Goal: Task Accomplishment & Management: Use online tool/utility

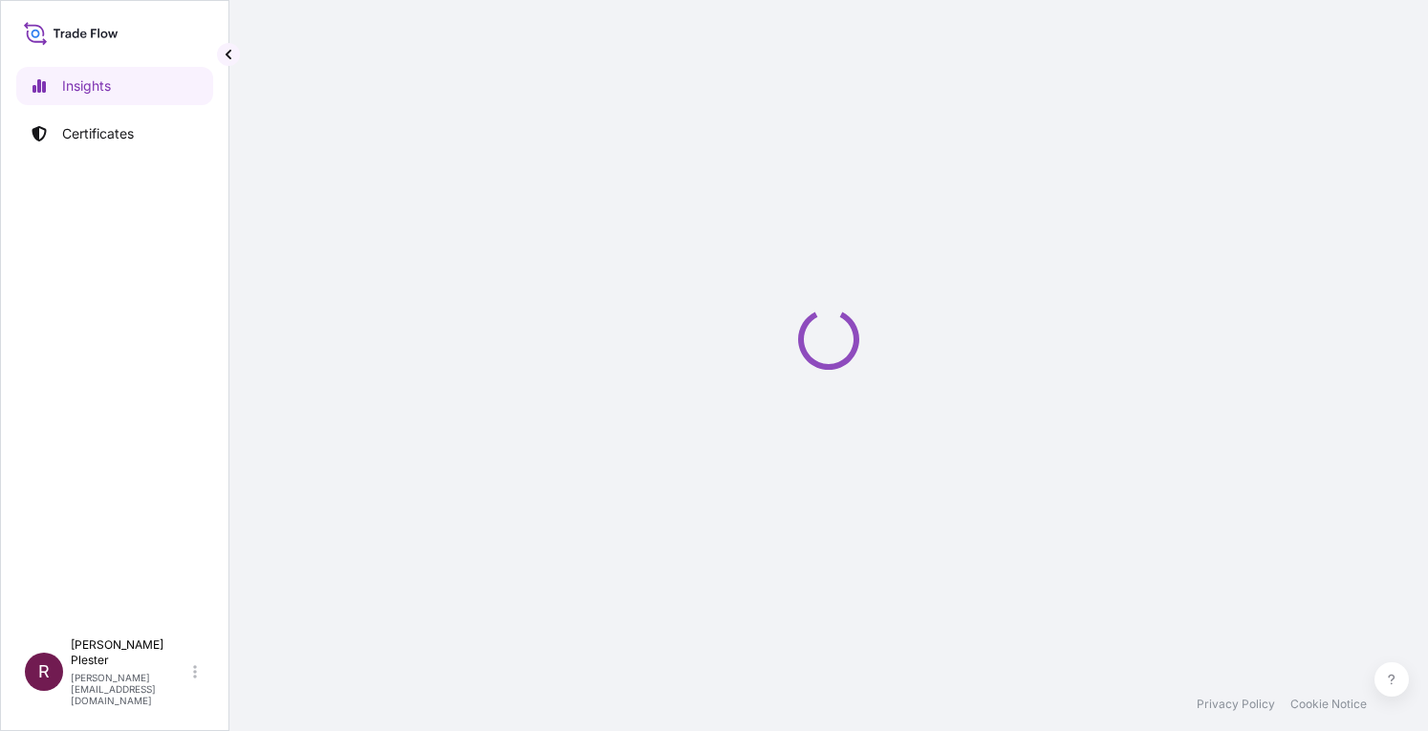
select select "2025"
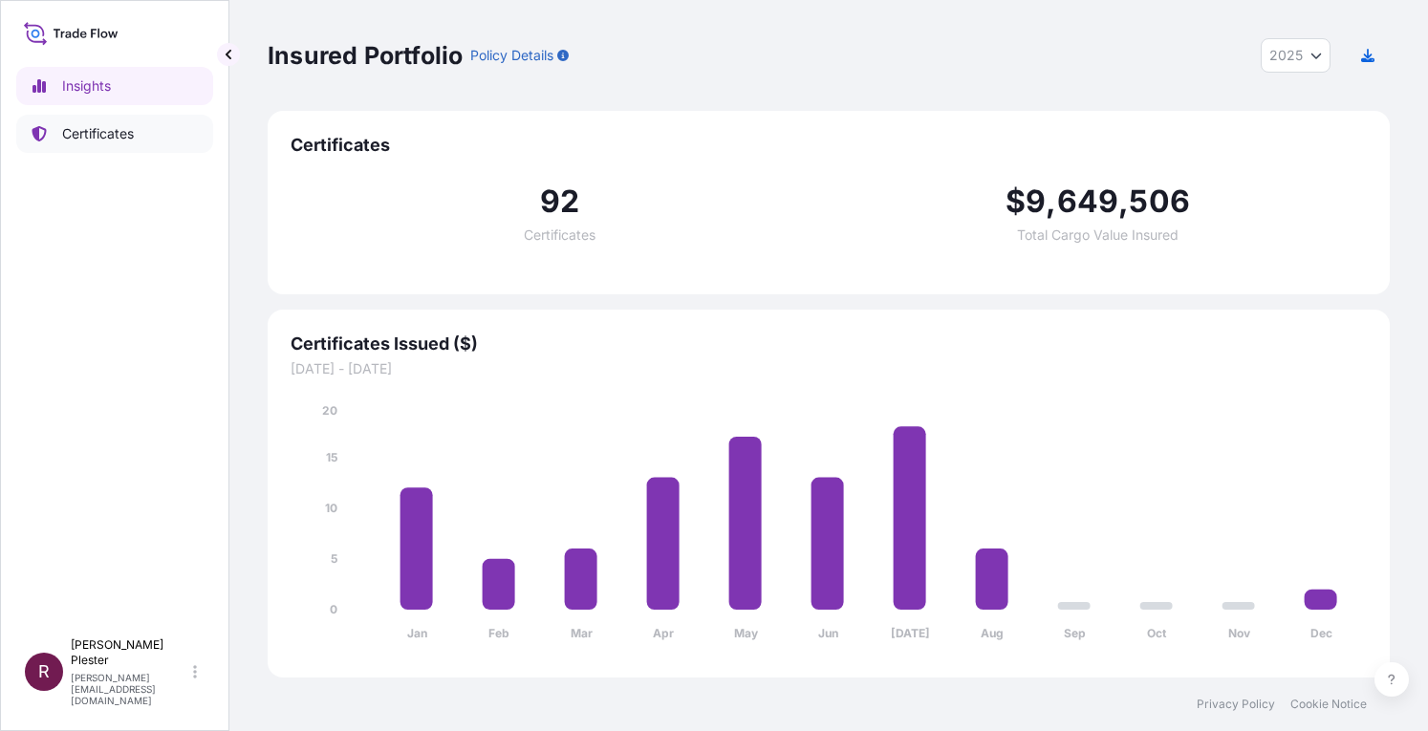
click at [84, 134] on p "Certificates" at bounding box center [98, 133] width 72 height 19
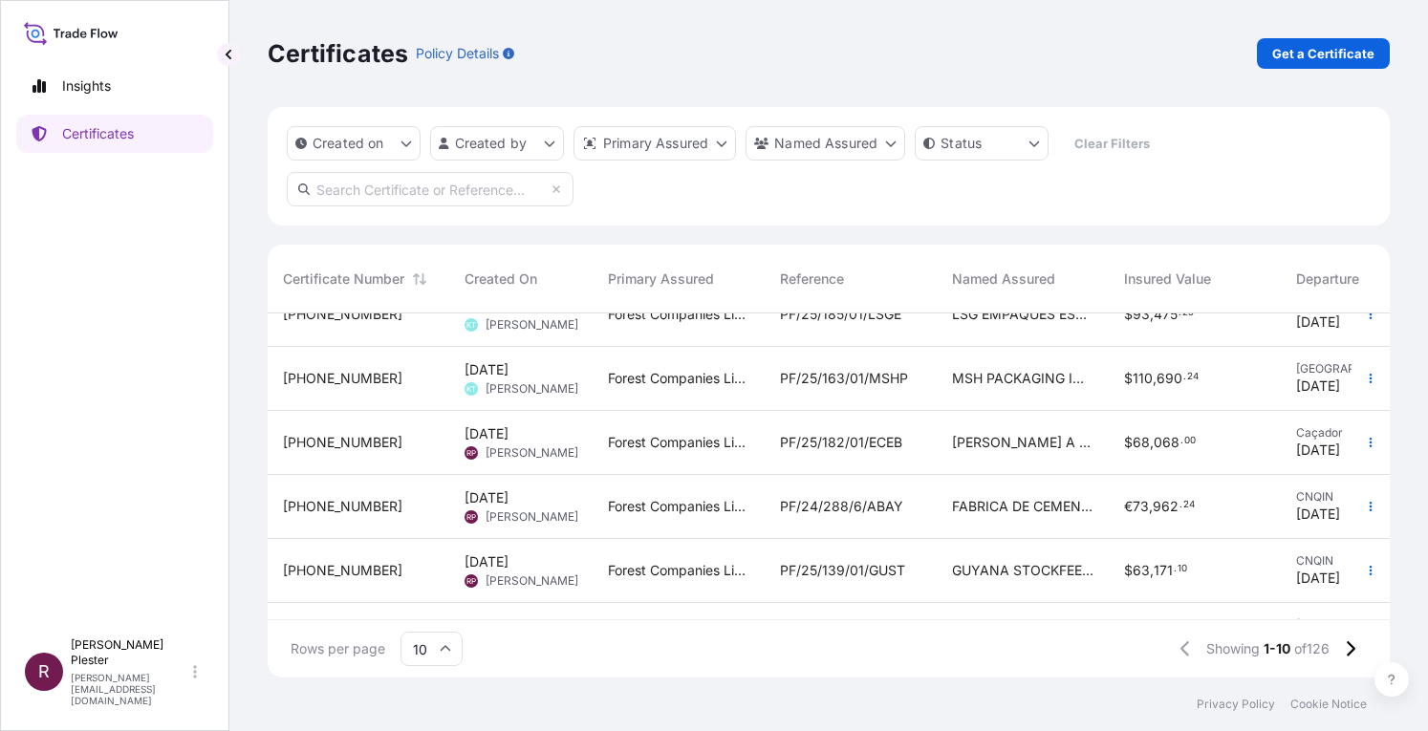
scroll to position [348, 0]
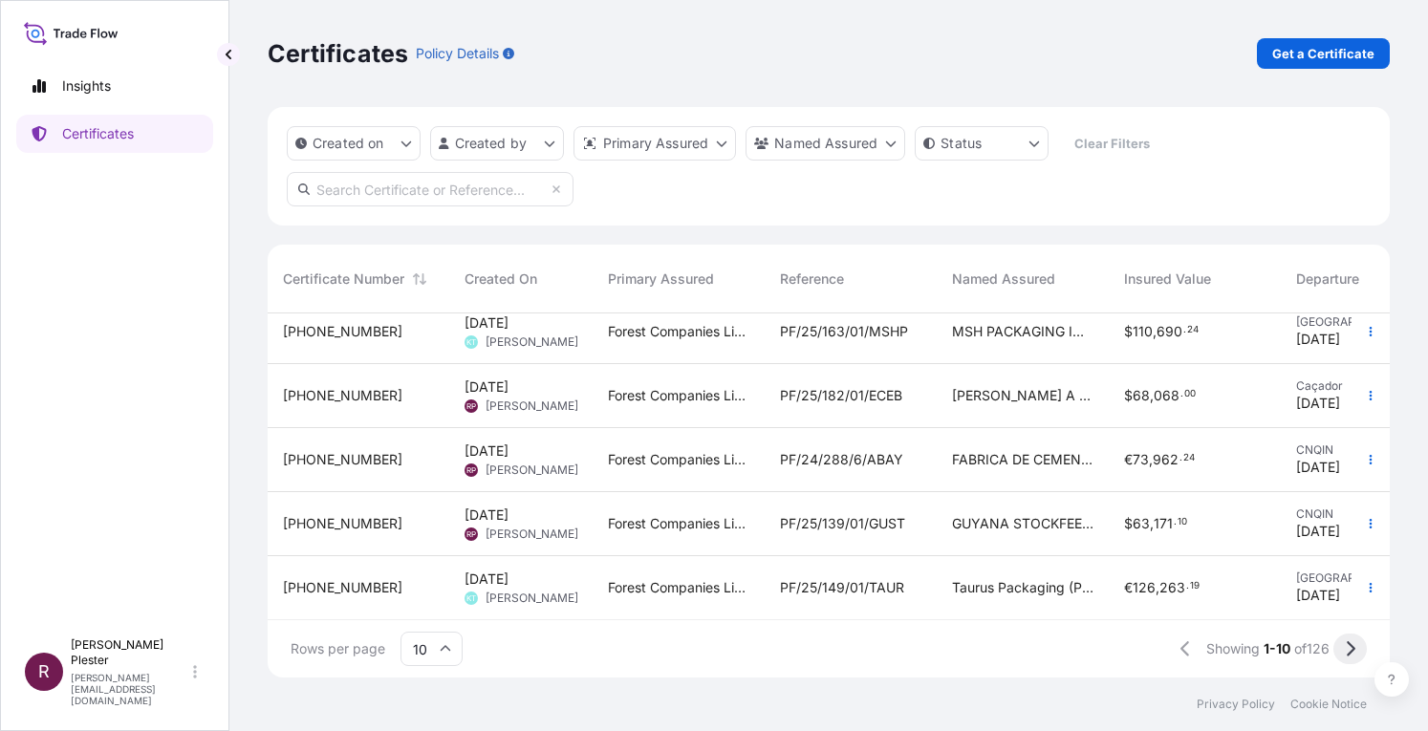
click at [1344, 643] on button at bounding box center [1349, 649] width 33 height 31
click at [1351, 651] on icon at bounding box center [1350, 648] width 9 height 15
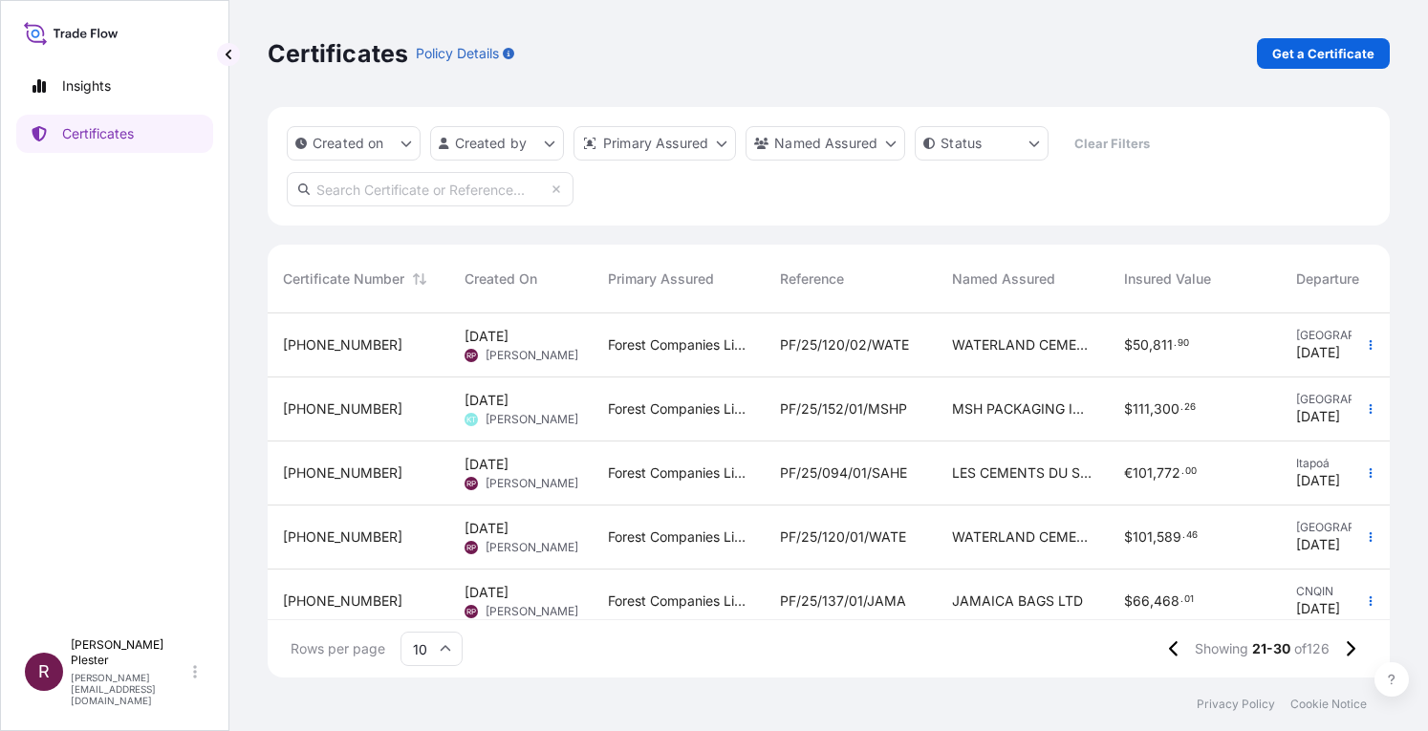
click at [823, 463] on span "PF/25/094/01/SAHE" at bounding box center [843, 472] width 127 height 19
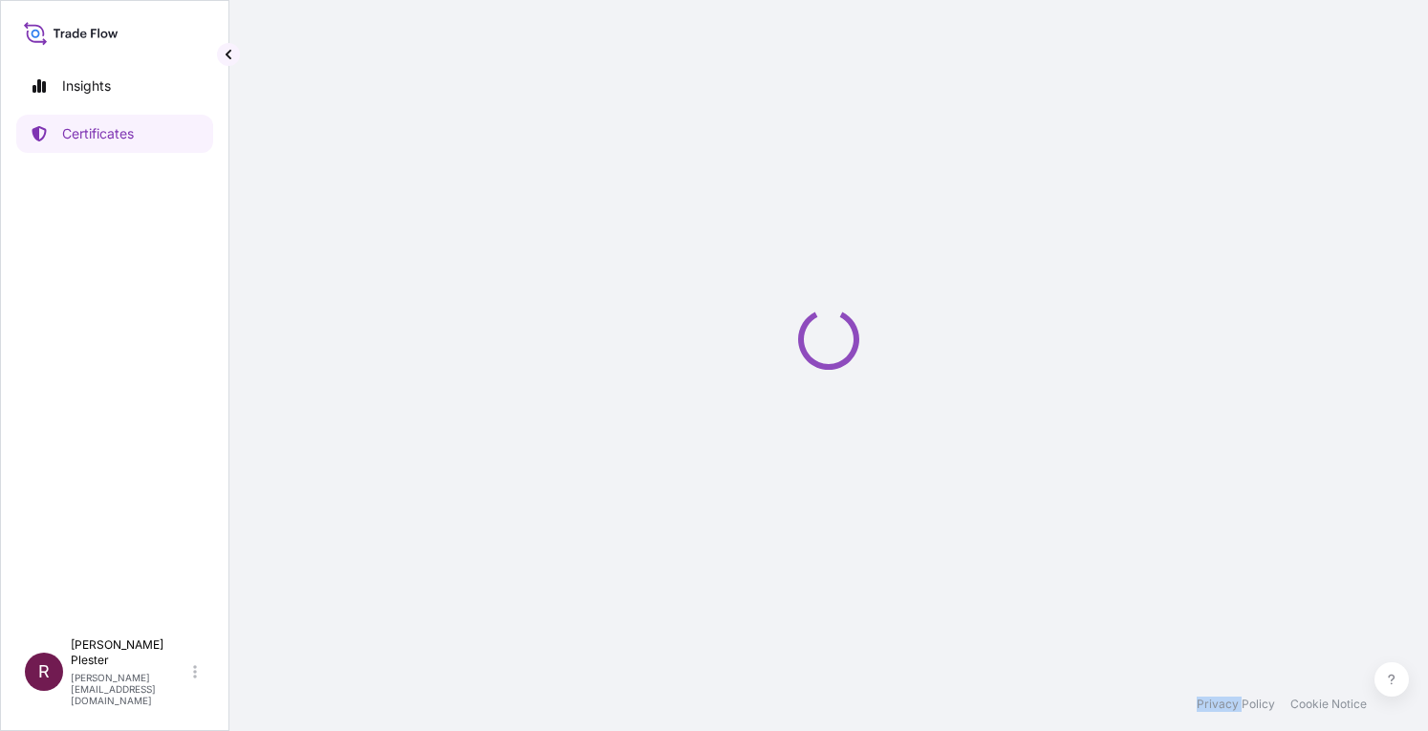
click at [823, 463] on div "Loading" at bounding box center [829, 339] width 1122 height 678
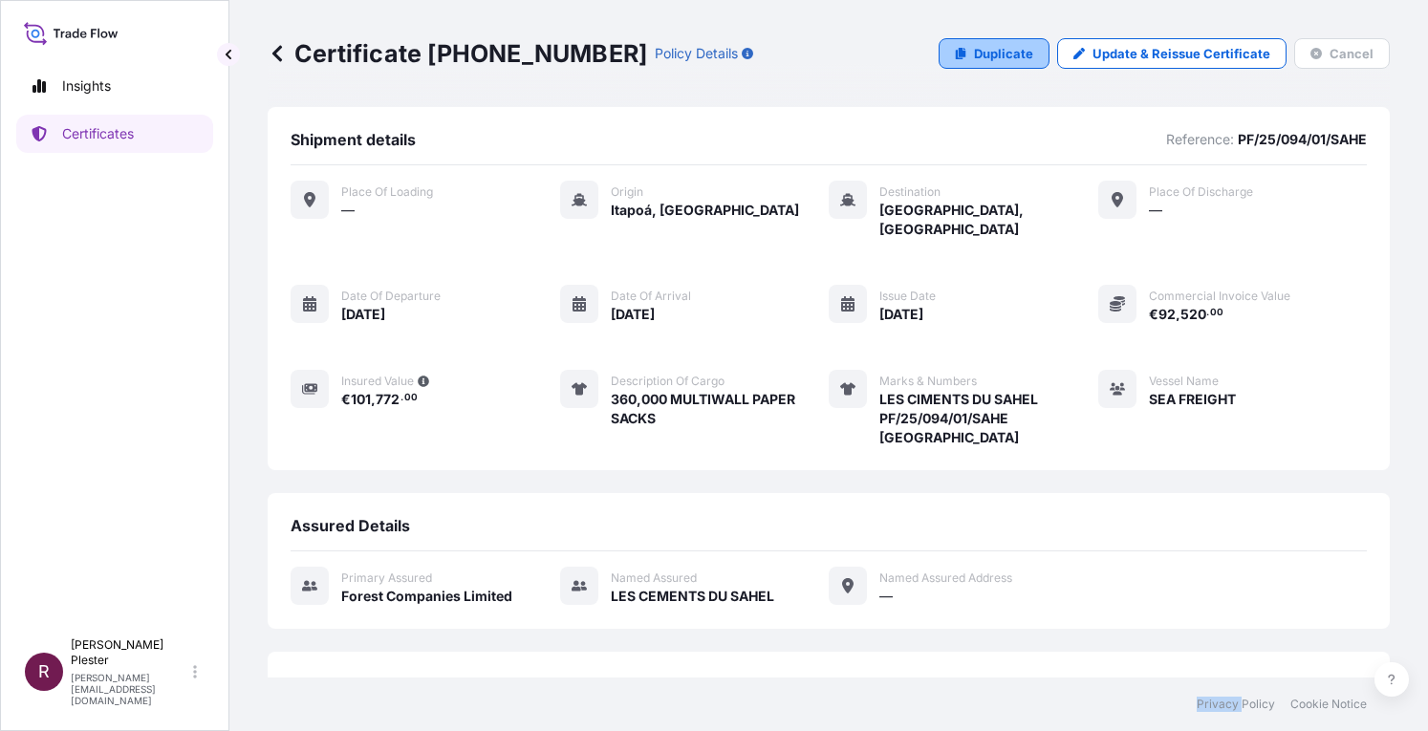
click at [992, 54] on p "Duplicate" at bounding box center [1003, 53] width 59 height 19
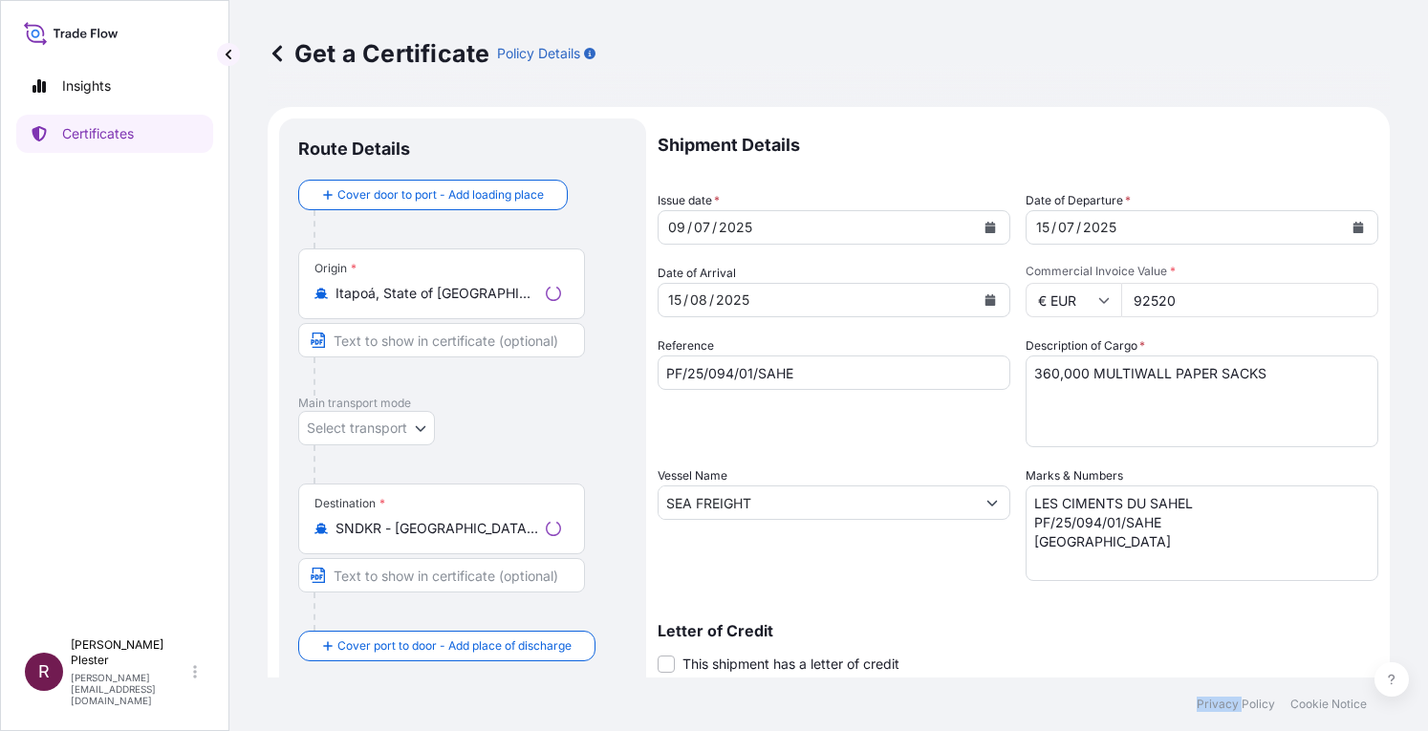
select select "31422"
click at [682, 228] on div "09" at bounding box center [676, 227] width 21 height 23
click at [985, 225] on icon "Calendar" at bounding box center [990, 227] width 11 height 11
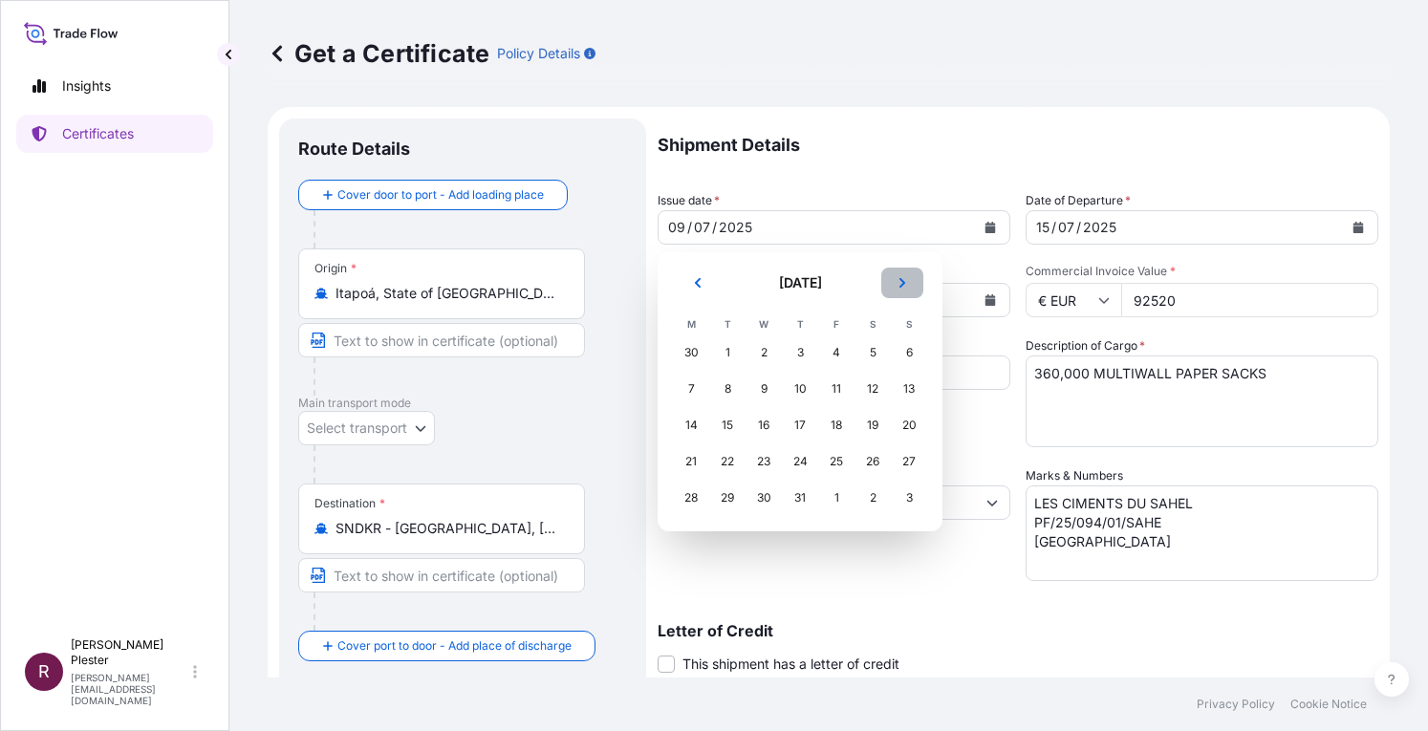
click at [897, 285] on icon "Next" at bounding box center [901, 282] width 11 height 11
click at [689, 420] on div "11" at bounding box center [691, 425] width 34 height 34
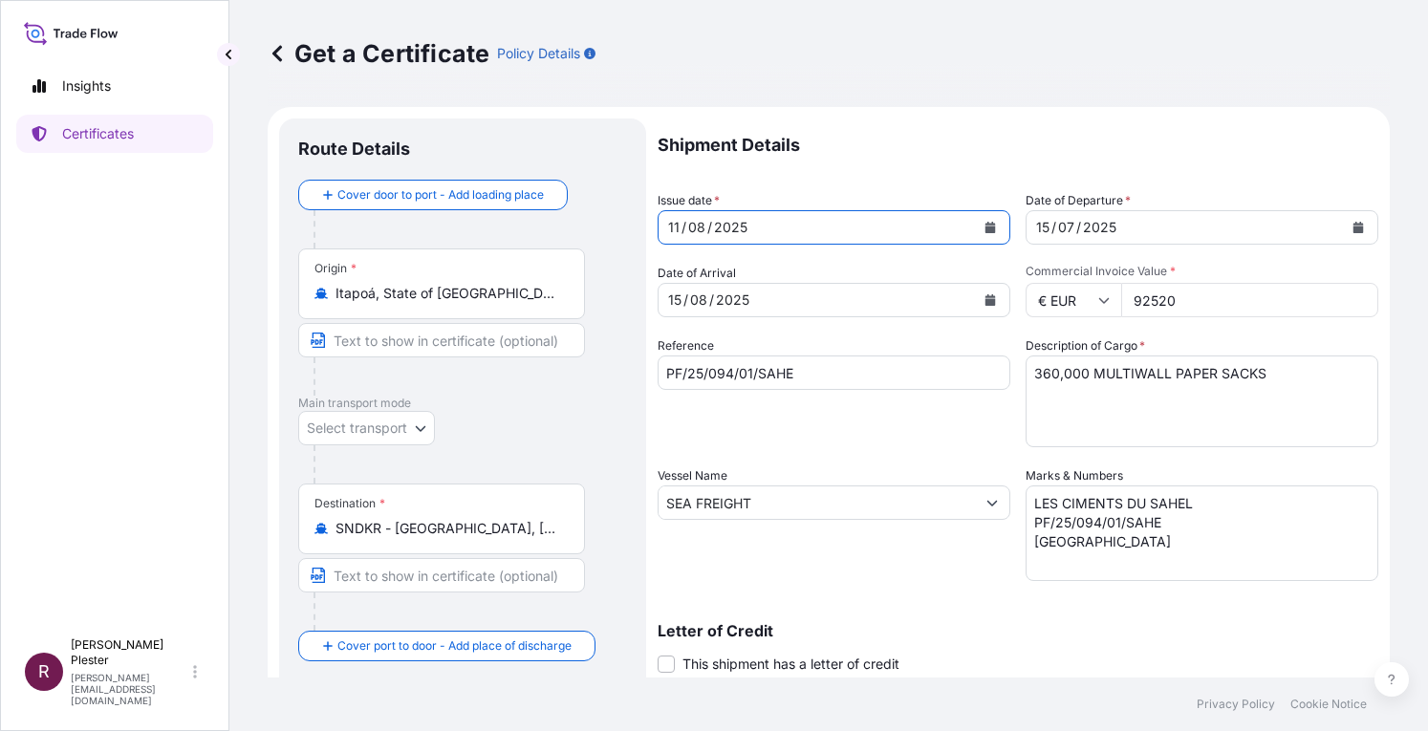
click at [1352, 222] on icon "Calendar" at bounding box center [1357, 227] width 11 height 11
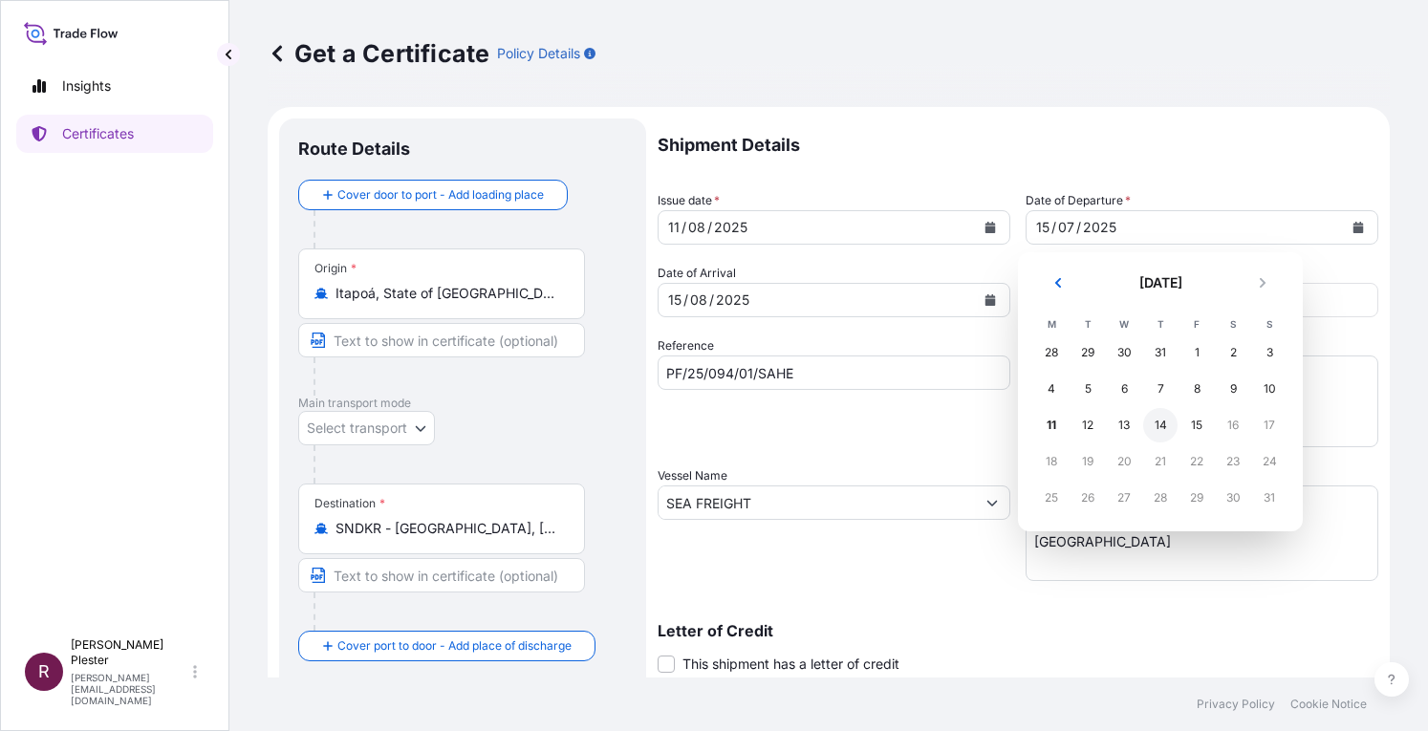
click at [1151, 426] on div "14" at bounding box center [1160, 425] width 34 height 34
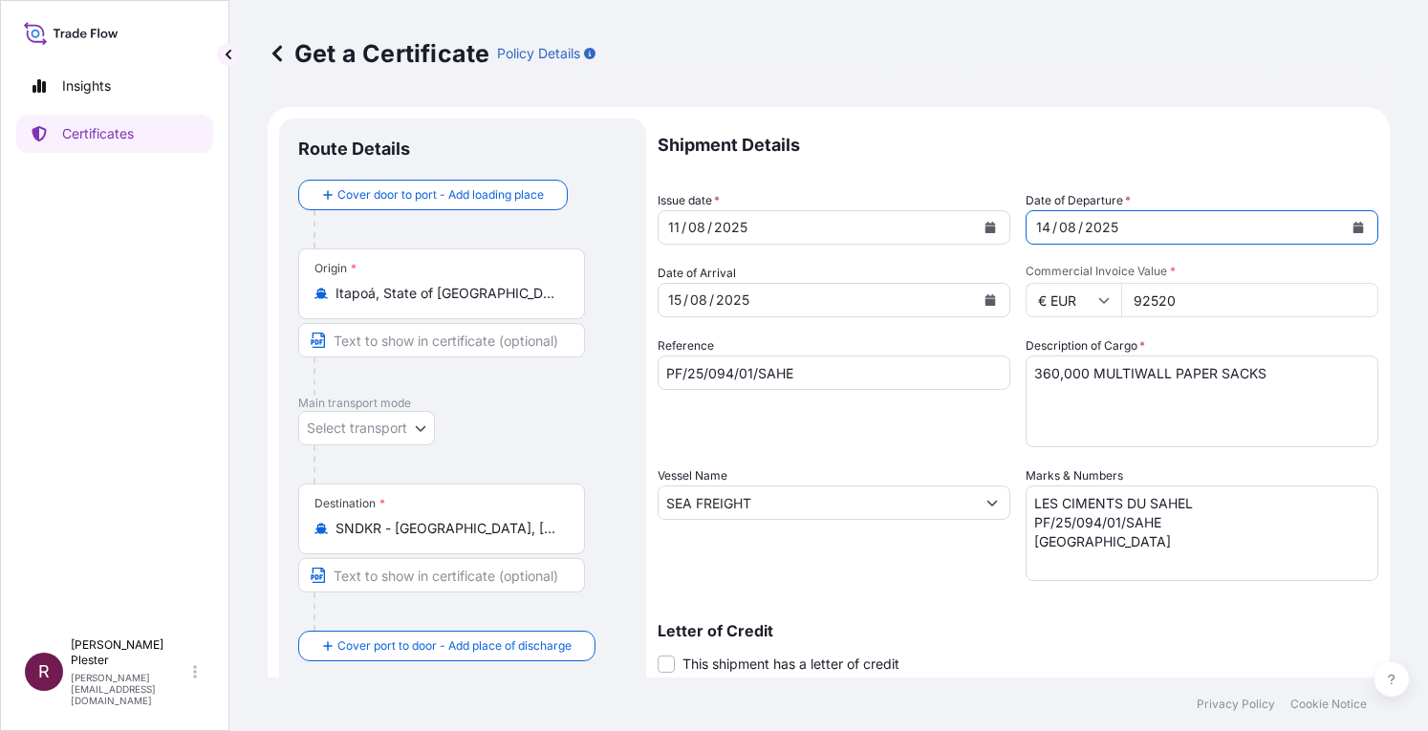
click at [981, 291] on button "Calendar" at bounding box center [990, 300] width 31 height 31
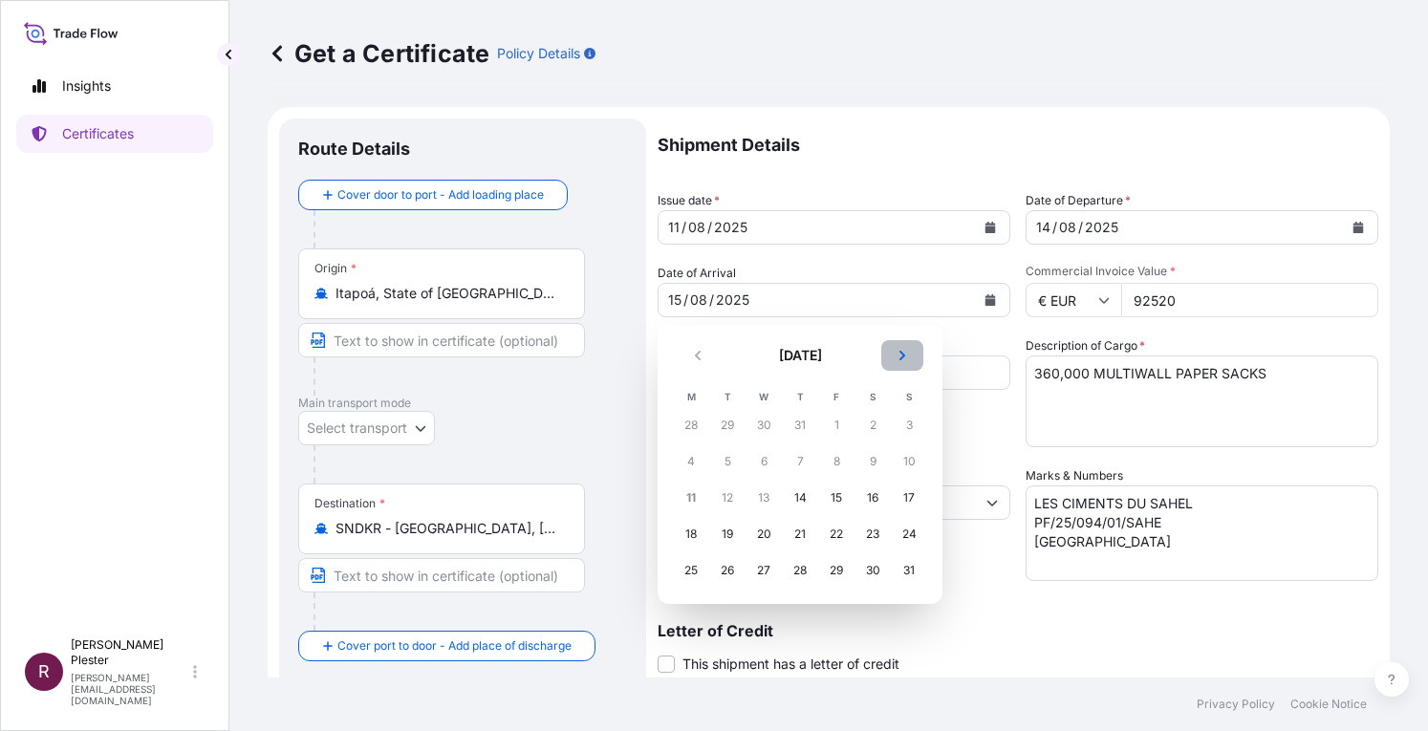
click at [904, 350] on icon "Next" at bounding box center [901, 355] width 11 height 11
click at [913, 458] on div "14" at bounding box center [909, 461] width 34 height 34
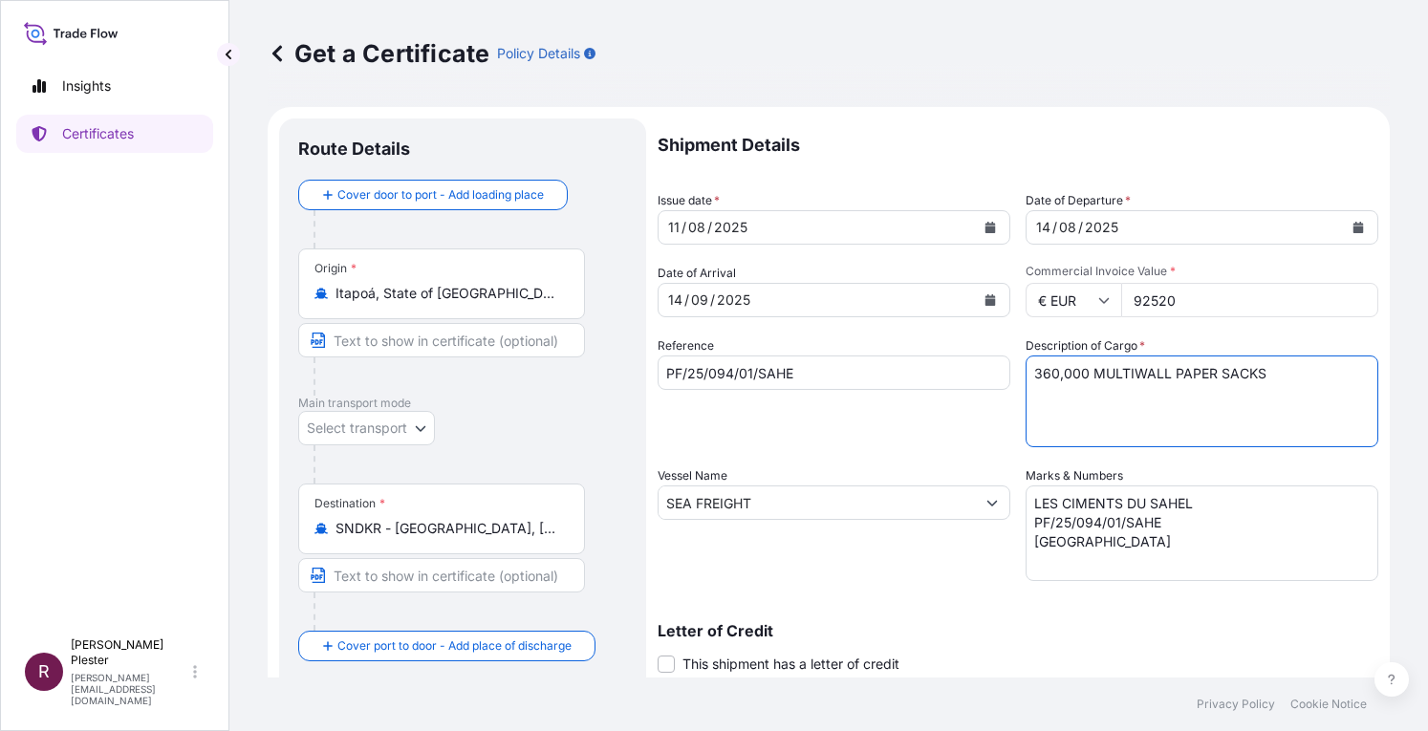
click at [1047, 373] on textarea "360,000 MULTIWALL PAPER SACKS" at bounding box center [1201, 401] width 353 height 92
type textarea "720,000 MULTIWALL PAPER SACKS"
click at [704, 374] on input "PF/25/094/01/SAHE" at bounding box center [833, 372] width 353 height 34
click at [706, 374] on input "PF/25/094/01/SAHE" at bounding box center [833, 372] width 353 height 34
type input "PF/25/133/01/SAHE"
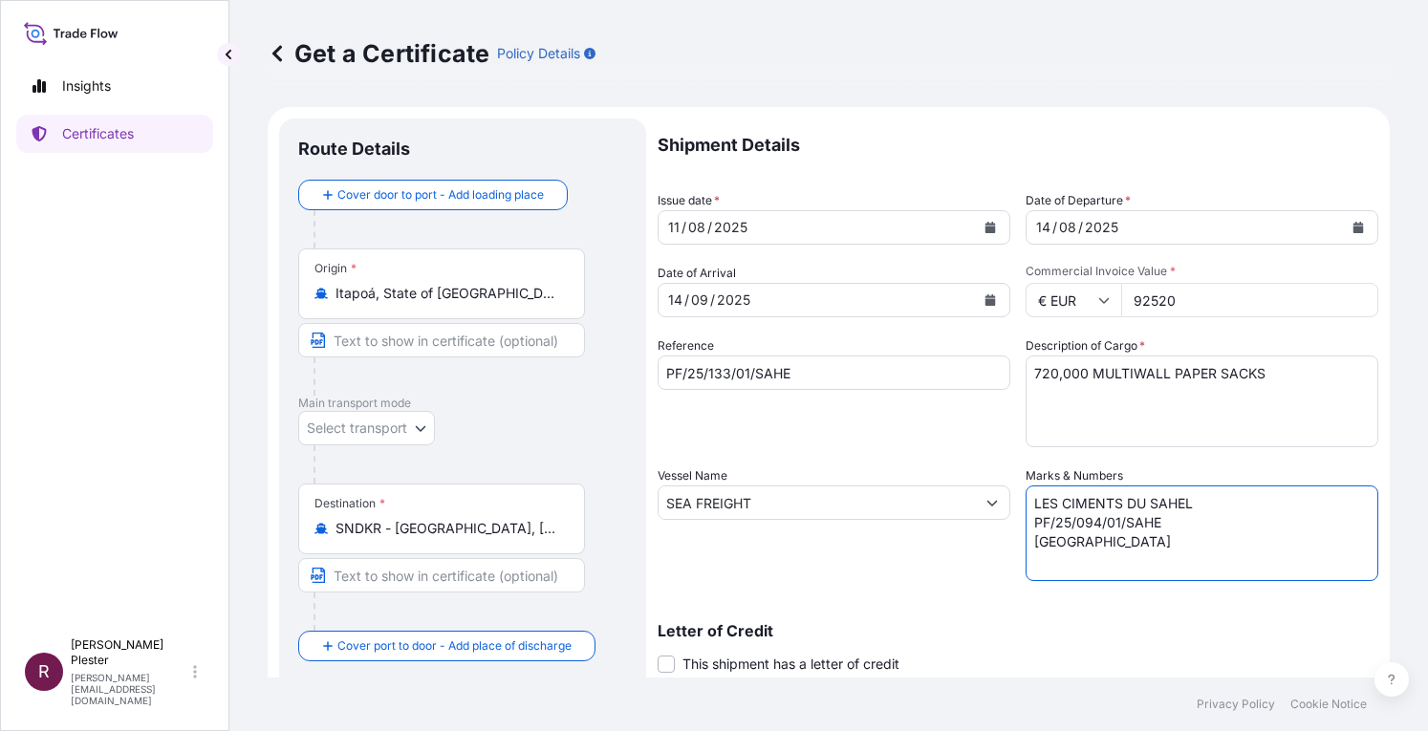
click at [1072, 512] on textarea "LES CIMENTS DU SAHEL PF/25/094/01/SAHE DAKAR PORT SENEGAL" at bounding box center [1201, 533] width 353 height 96
click at [1067, 521] on textarea "LES CIMENTS DU SAHEL PF/25/094/01/SAHE DAKAR PORT SENEGAL" at bounding box center [1201, 533] width 353 height 96
type textarea "LES CIMENTS DU SAHEL PF/25/133/01/SAHE DAKAR PORT SENEGAL"
click at [1176, 300] on input "92520" at bounding box center [1249, 300] width 257 height 34
click at [1127, 293] on input "92520" at bounding box center [1249, 300] width 257 height 34
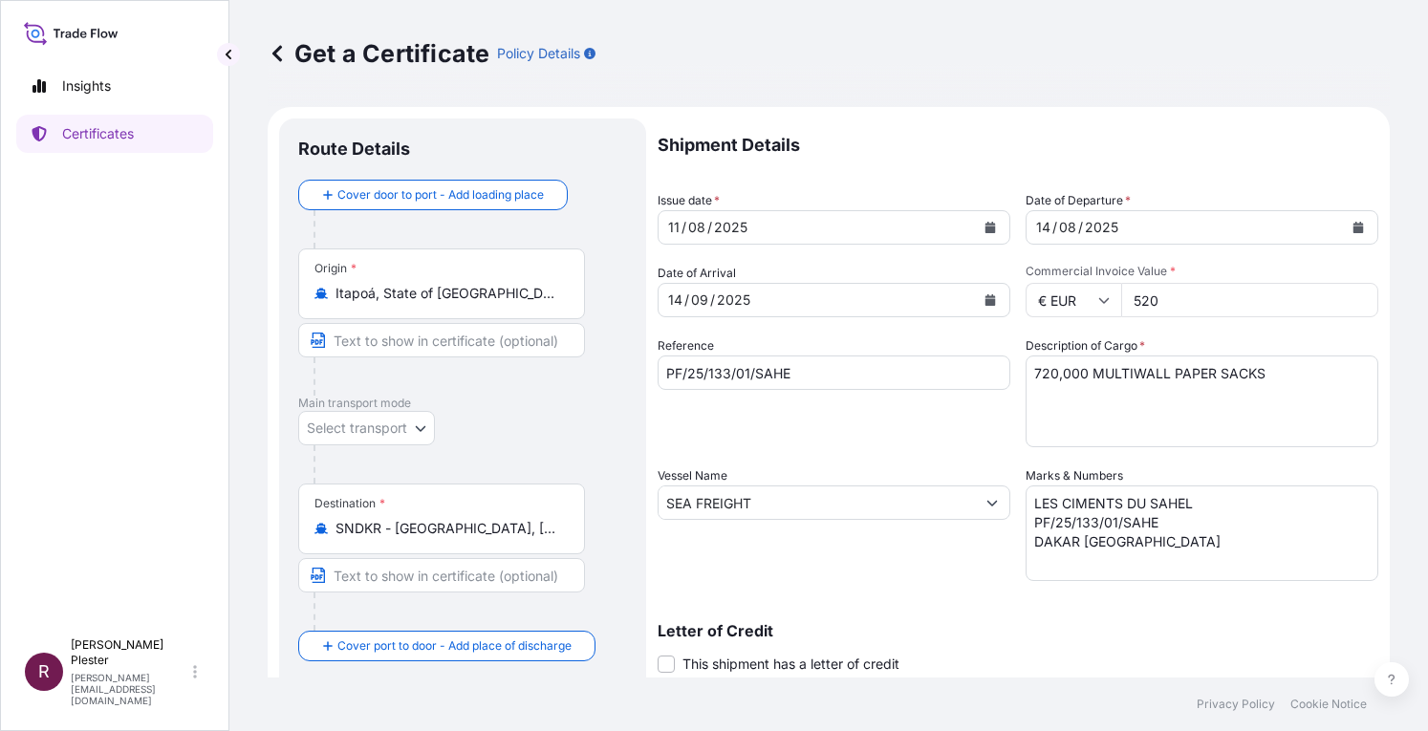
type input "20"
click at [1149, 297] on input "185040.00" at bounding box center [1249, 300] width 257 height 34
type input "185040.00"
click at [1250, 337] on div "Description of Cargo * 360,000 MULTIWALL PAPER SACKS" at bounding box center [1201, 391] width 353 height 111
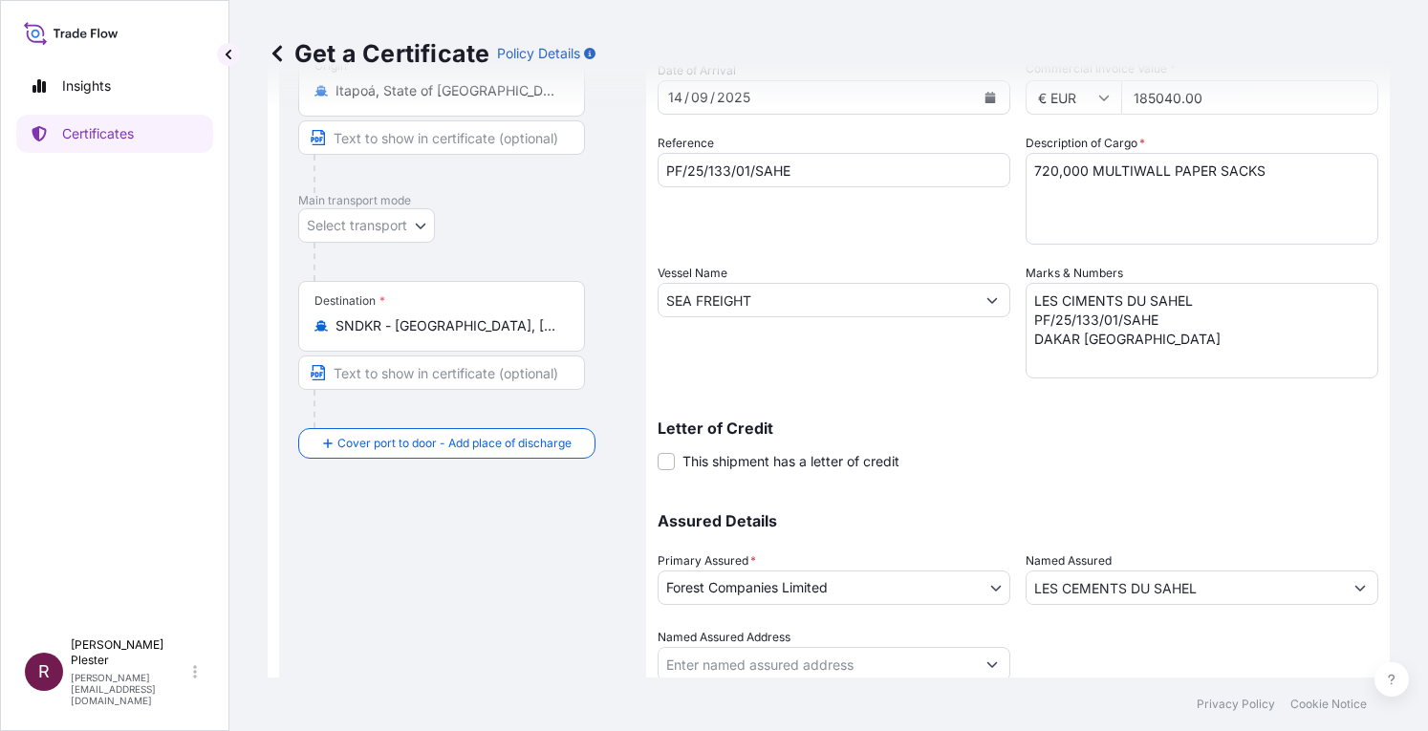
scroll to position [270, 0]
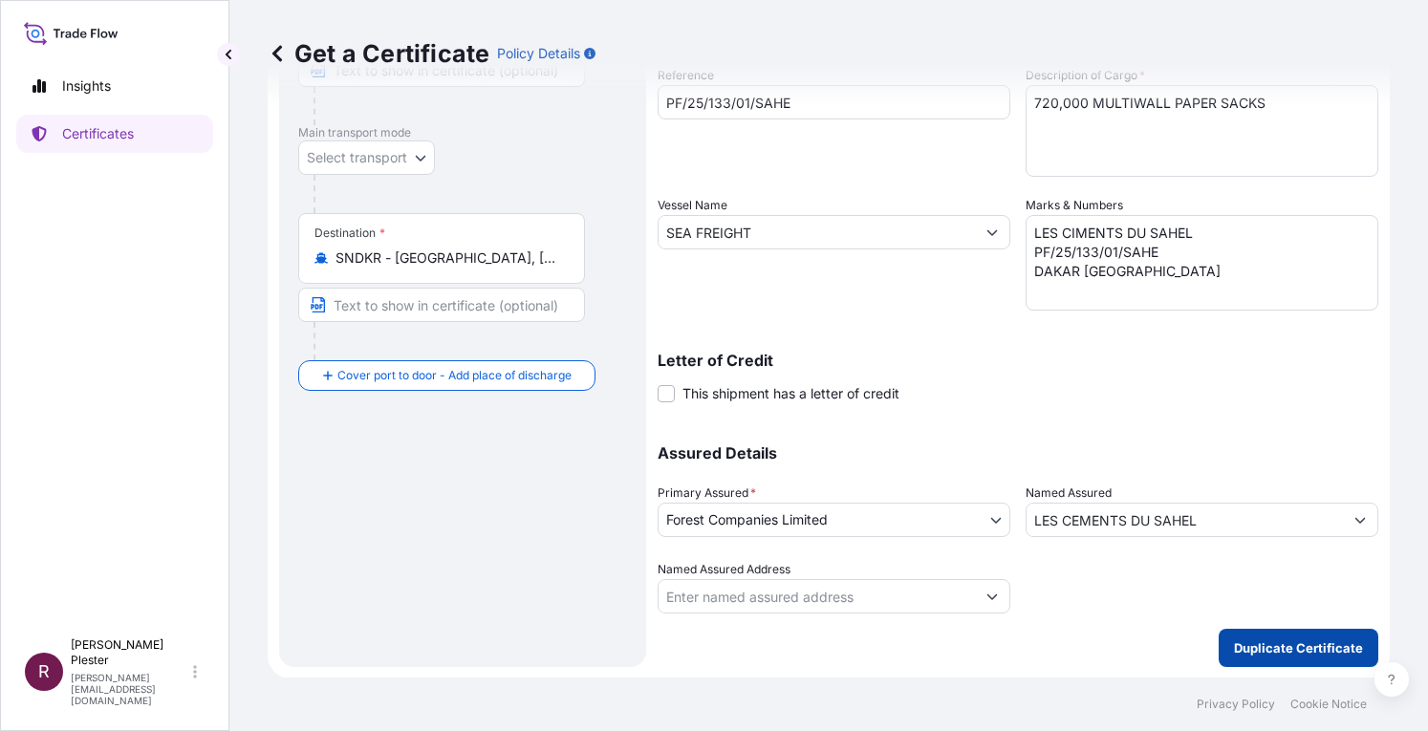
click at [1273, 652] on p "Duplicate Certificate" at bounding box center [1298, 647] width 129 height 19
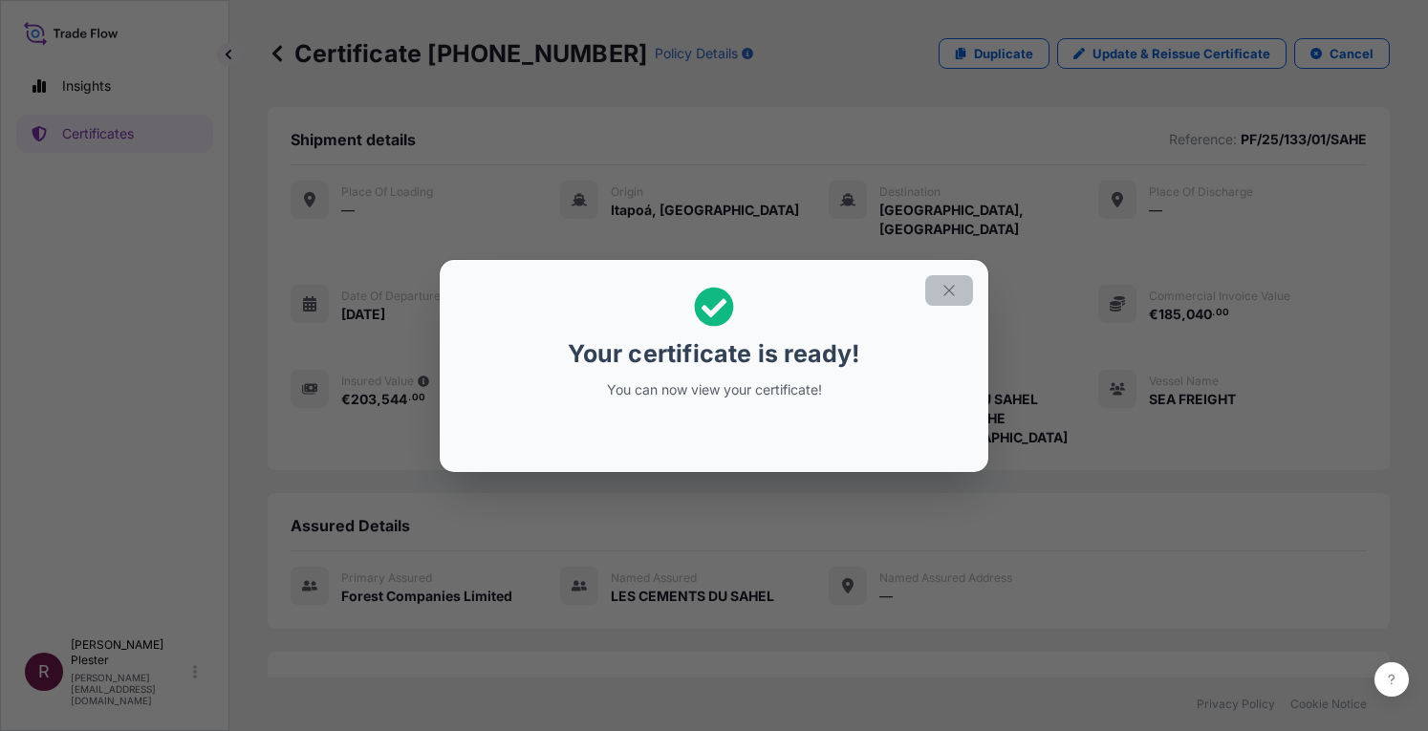
click at [954, 297] on icon "button" at bounding box center [948, 290] width 17 height 17
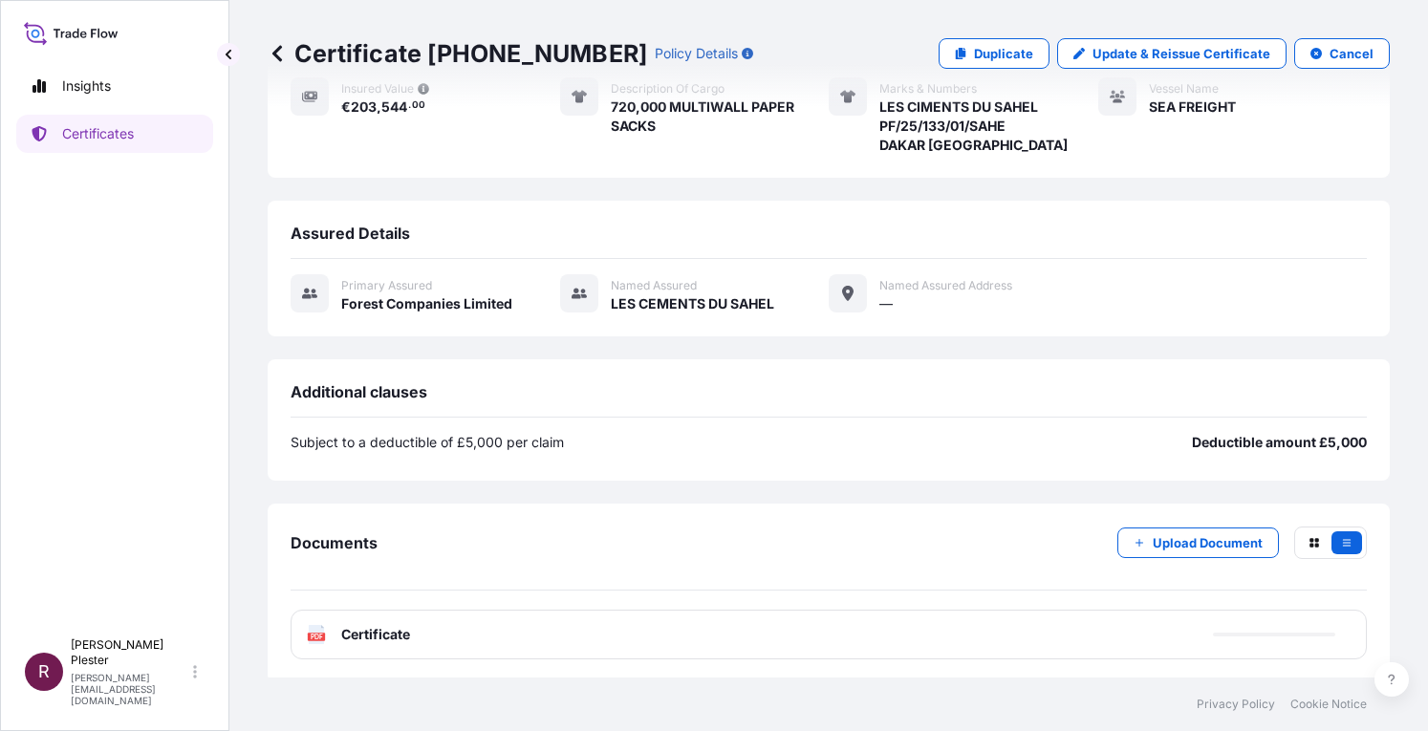
scroll to position [293, 0]
click at [359, 632] on span "Certificate" at bounding box center [375, 633] width 69 height 19
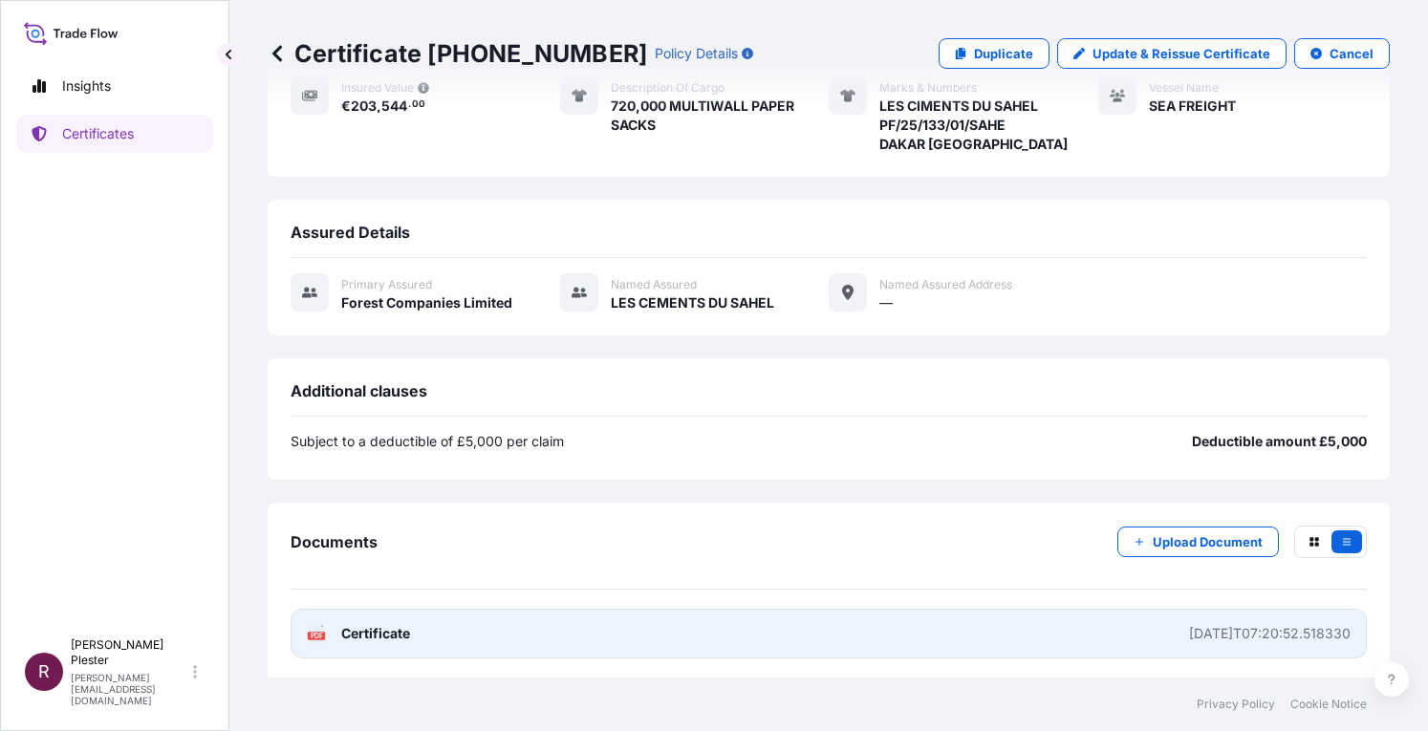
click at [309, 626] on icon at bounding box center [317, 633] width 16 height 19
click at [331, 627] on div "PDF Certificate" at bounding box center [358, 633] width 103 height 19
